Goal: Check status: Check status

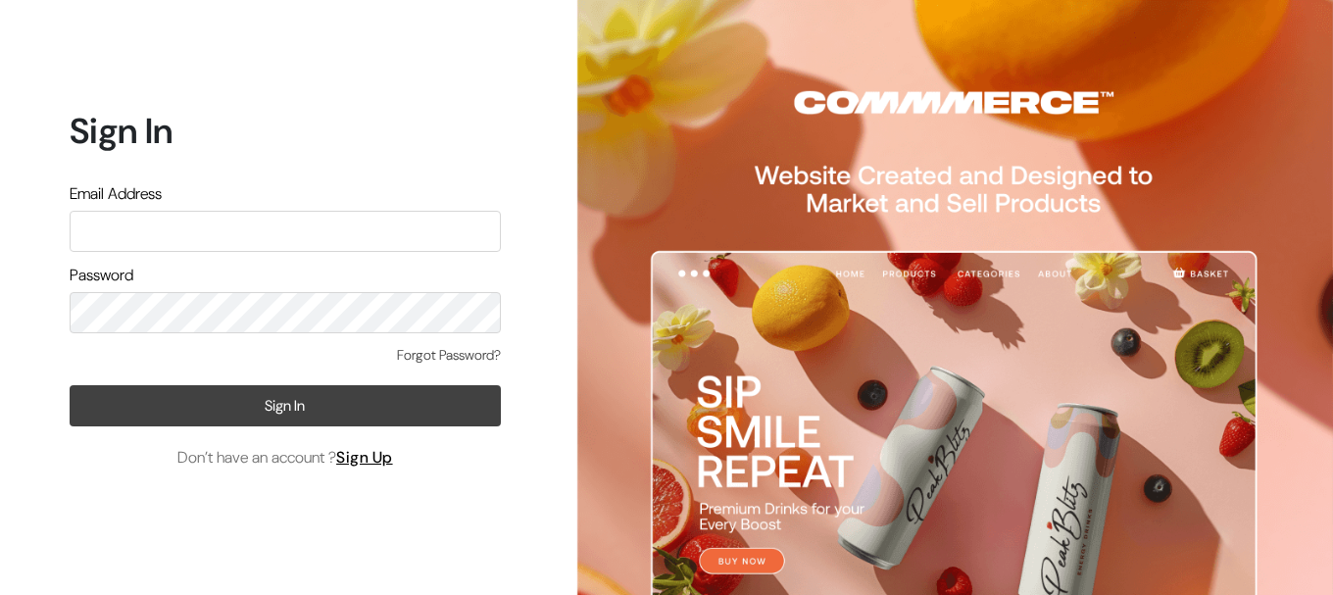
type input "[EMAIL_ADDRESS][DOMAIN_NAME]"
click at [220, 400] on button "Sign In" at bounding box center [285, 405] width 431 height 41
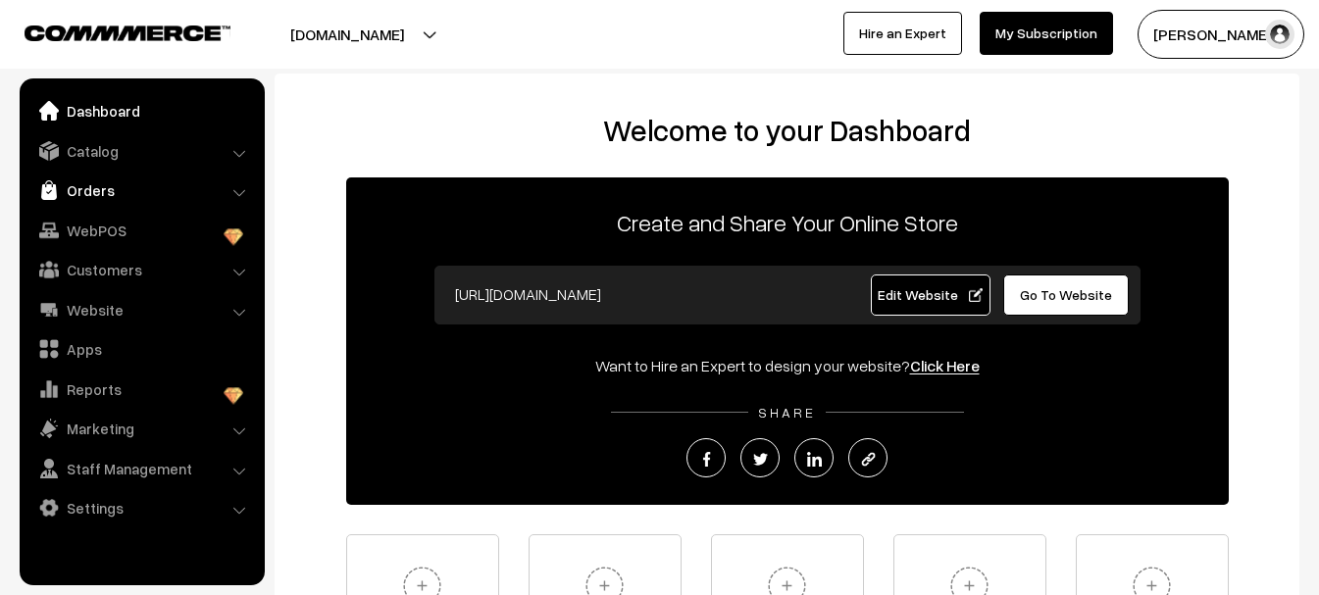
click at [105, 200] on link "Orders" at bounding box center [141, 190] width 233 height 35
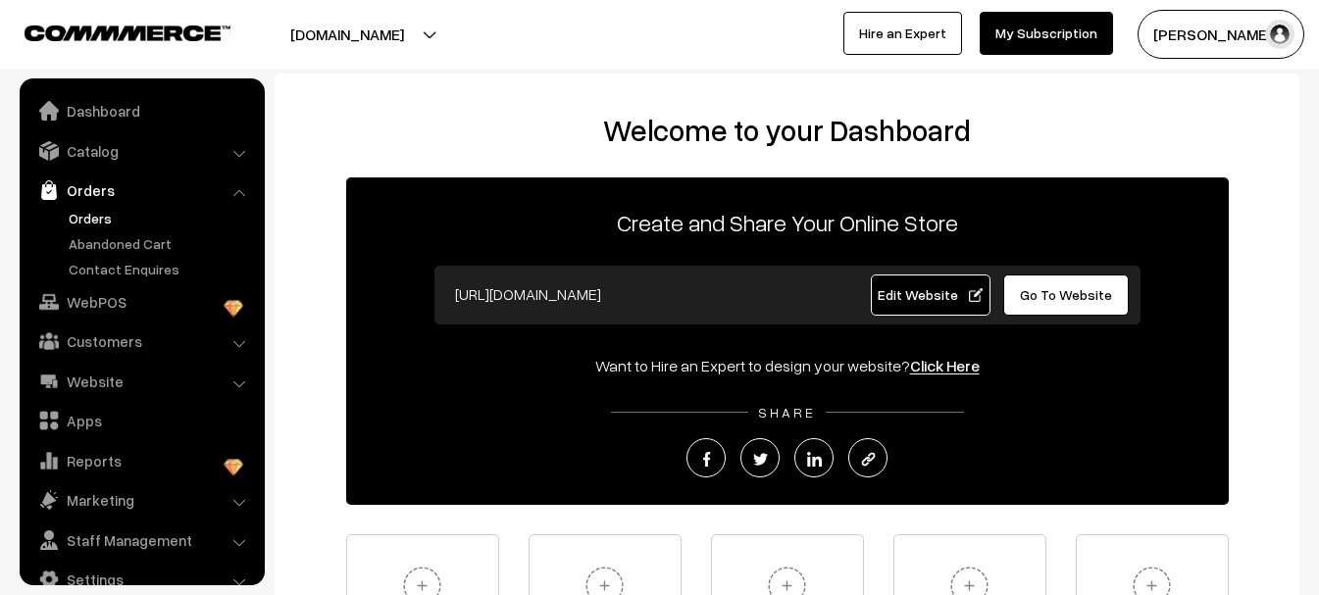
click at [92, 227] on link "Orders" at bounding box center [161, 218] width 194 height 21
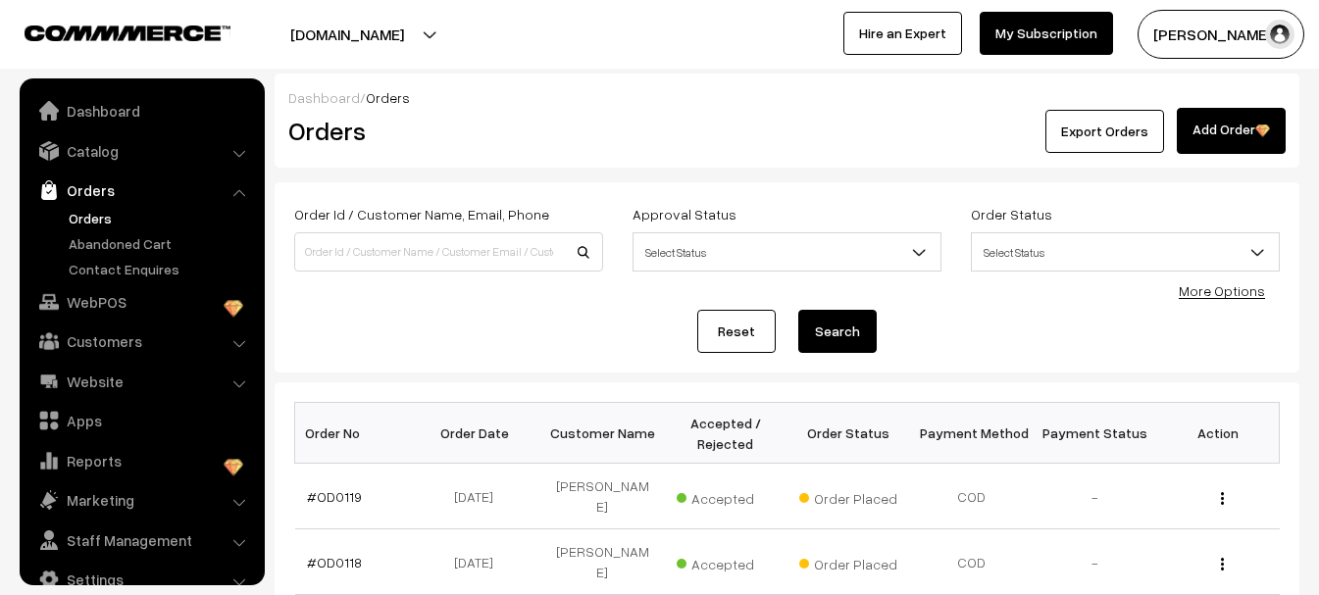
scroll to position [31, 0]
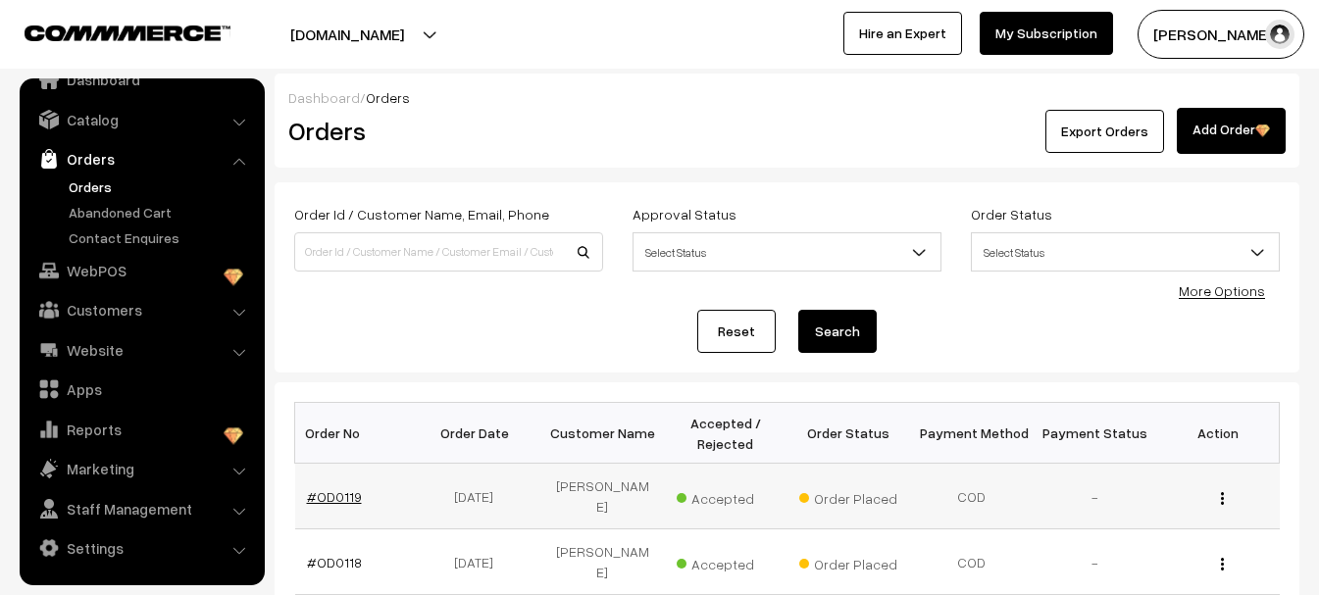
click at [337, 488] on link "#OD0119" at bounding box center [334, 496] width 55 height 17
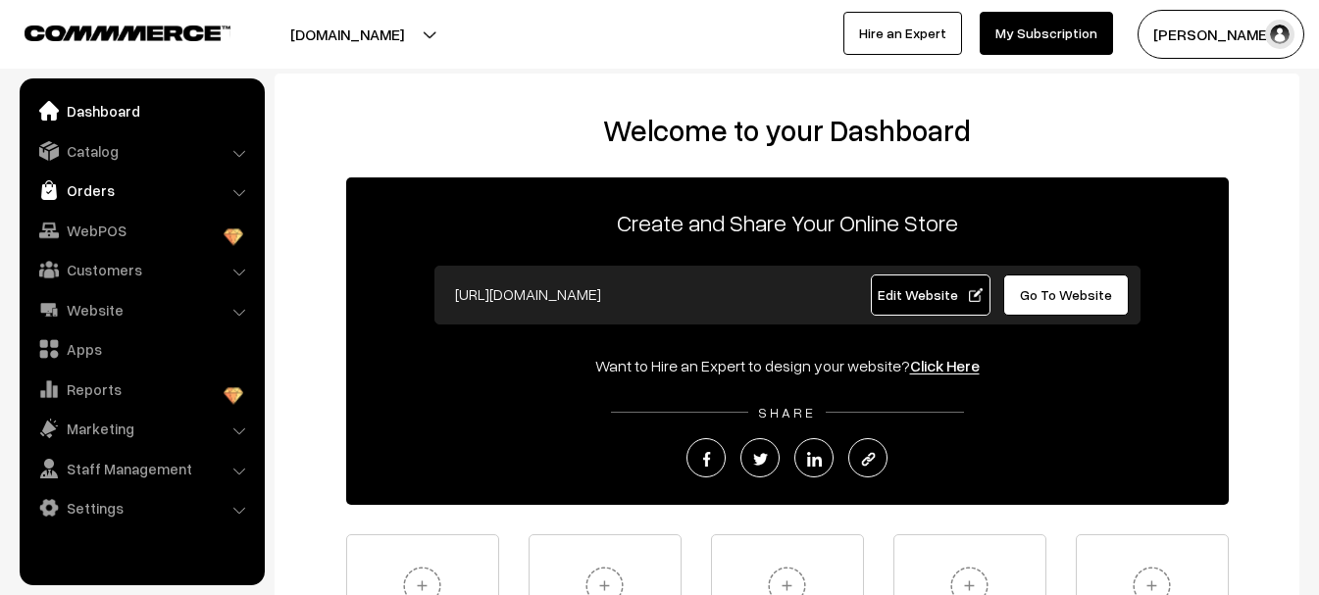
click at [89, 187] on link "Orders" at bounding box center [141, 190] width 233 height 35
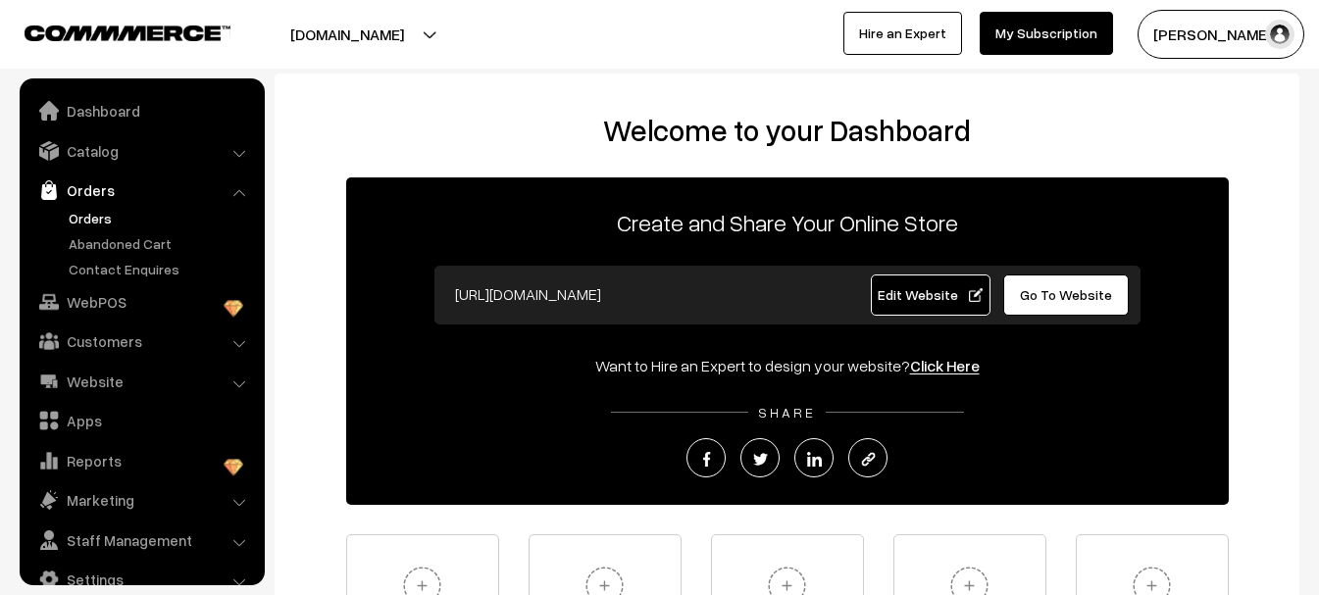
click at [102, 224] on link "Orders" at bounding box center [161, 218] width 194 height 21
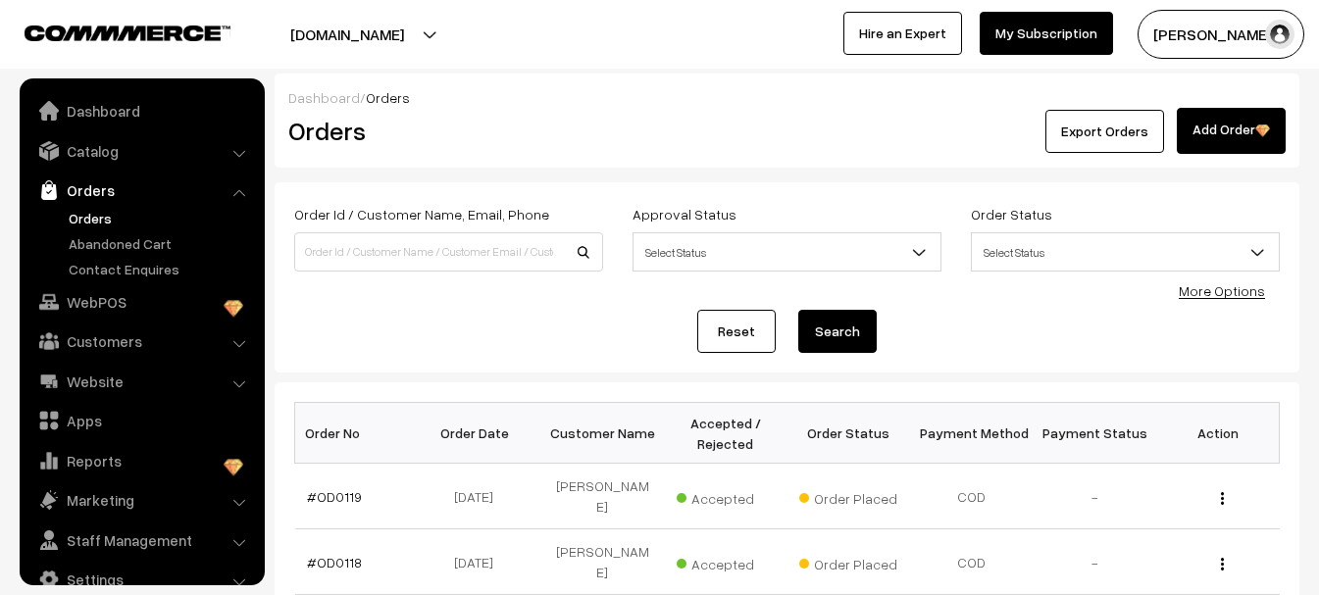
scroll to position [31, 0]
